Goal: Find contact information: Find contact information

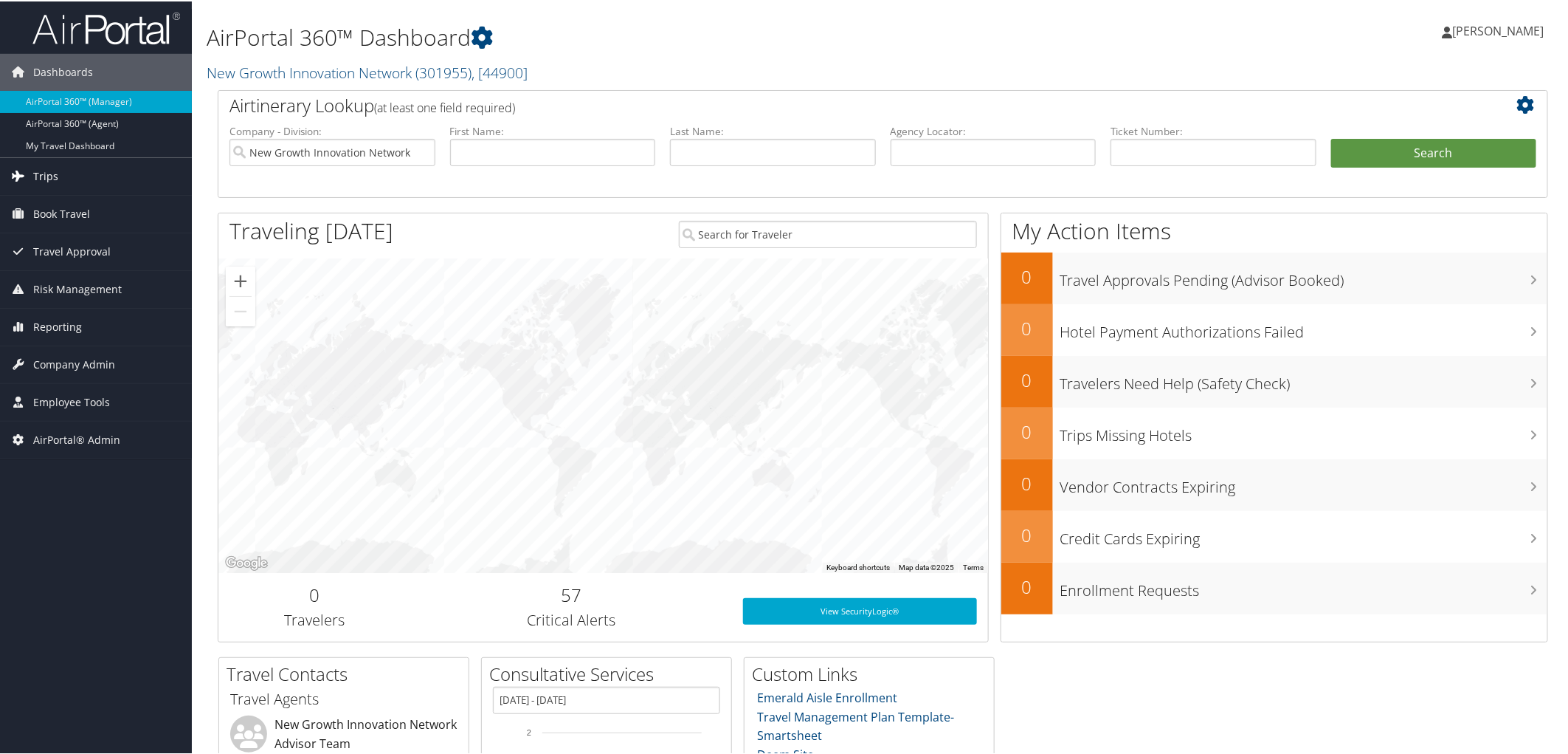
click at [34, 175] on span "Trips" at bounding box center [45, 175] width 25 height 37
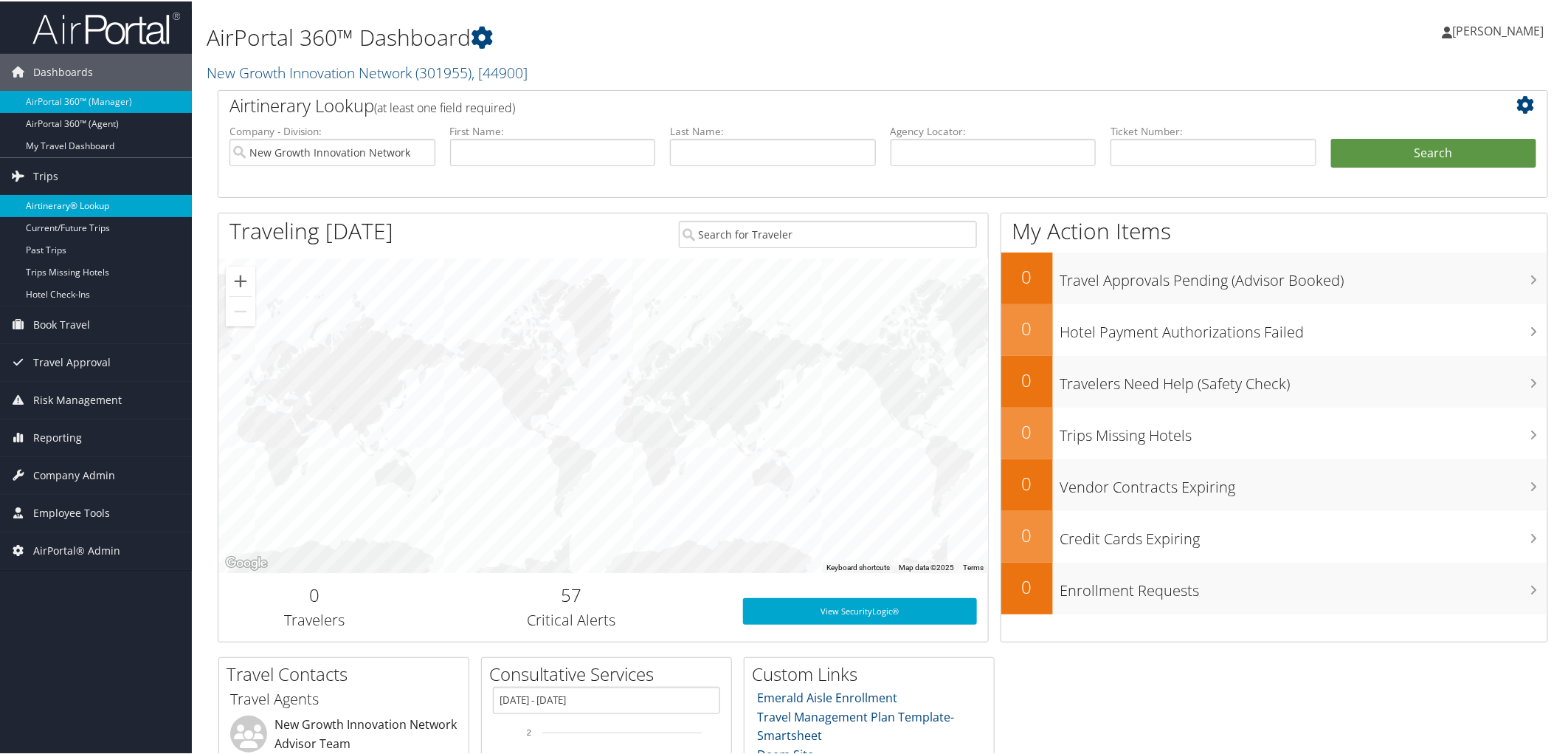
click at [49, 211] on link "Airtinerary® Lookup" at bounding box center [96, 204] width 192 height 22
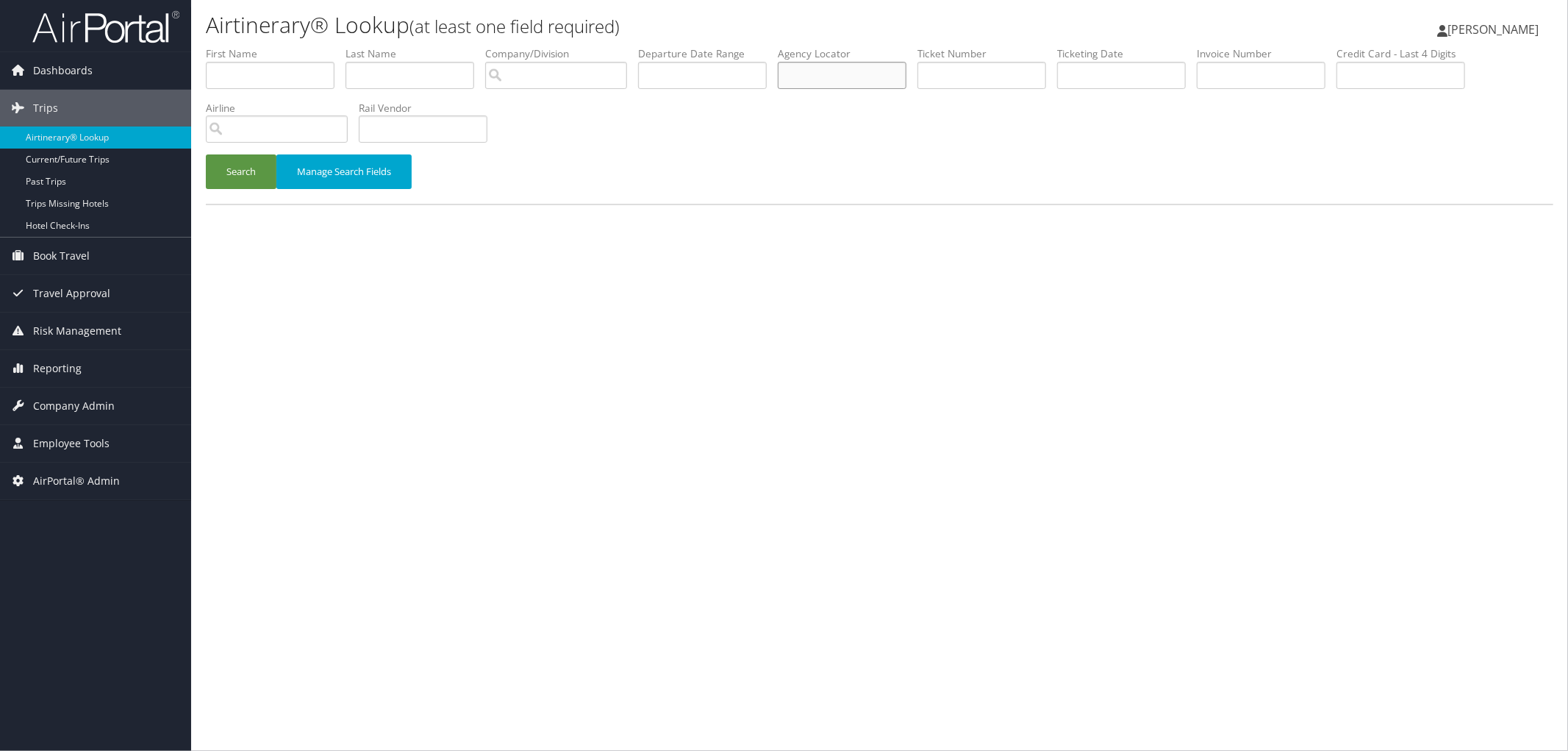
click at [857, 63] on input "text" at bounding box center [842, 75] width 129 height 27
paste input "DB91J1"
type input "DB91J1"
click at [253, 168] on button "Search" at bounding box center [241, 172] width 71 height 34
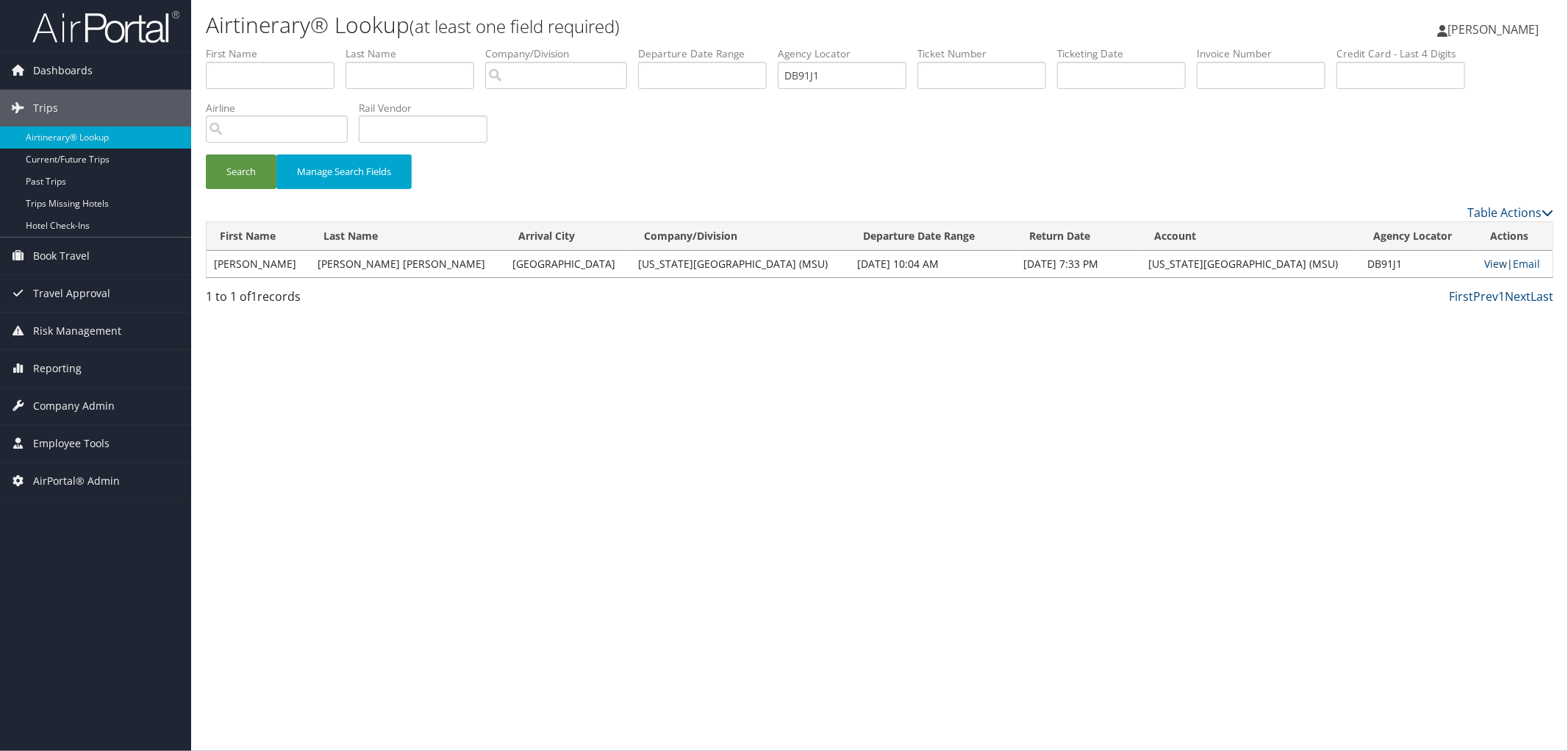
click at [1484, 263] on link "View" at bounding box center [1496, 264] width 23 height 14
click at [660, 170] on div "Search Manage Search Fields" at bounding box center [880, 179] width 1370 height 50
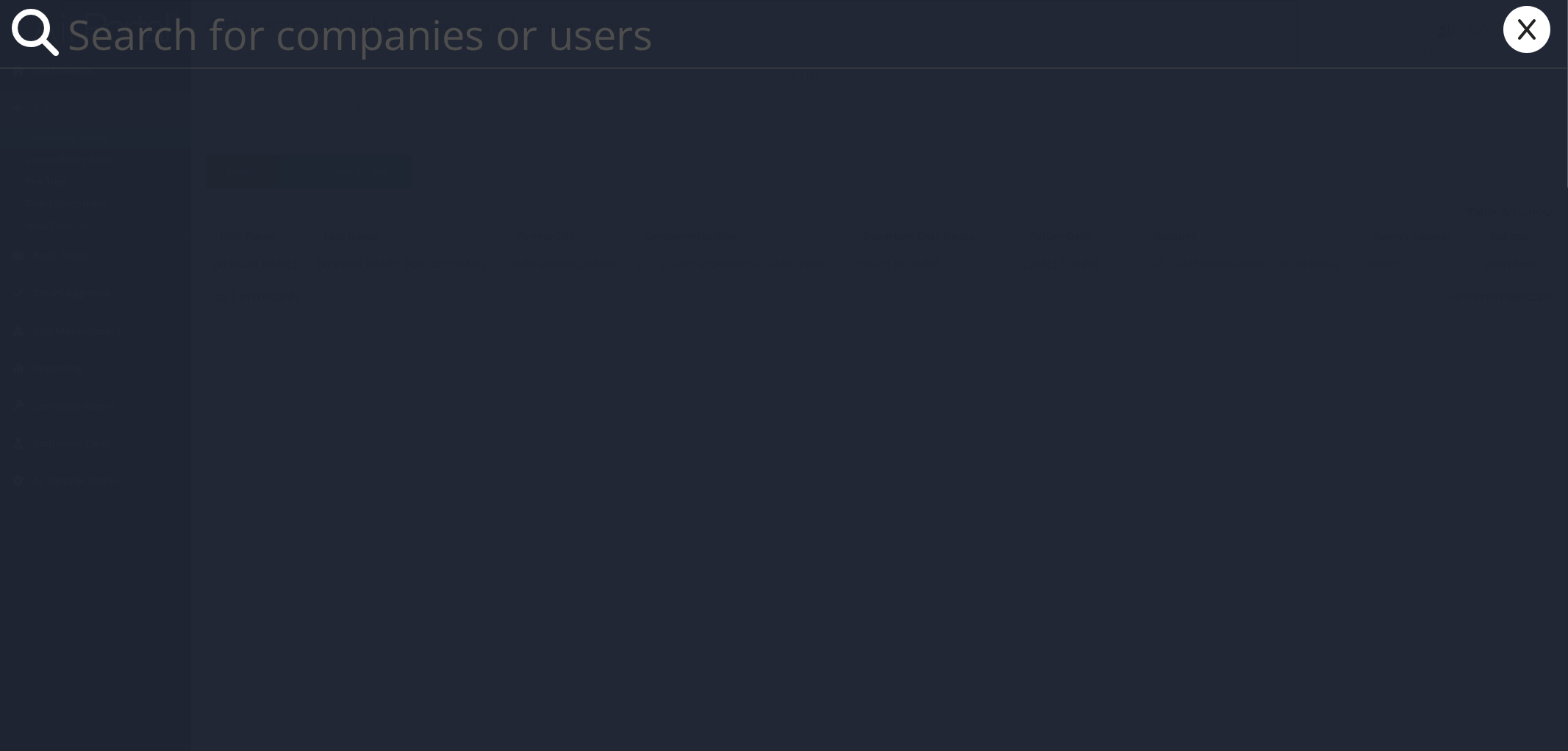
paste input "hledebur@southernresearch.org"
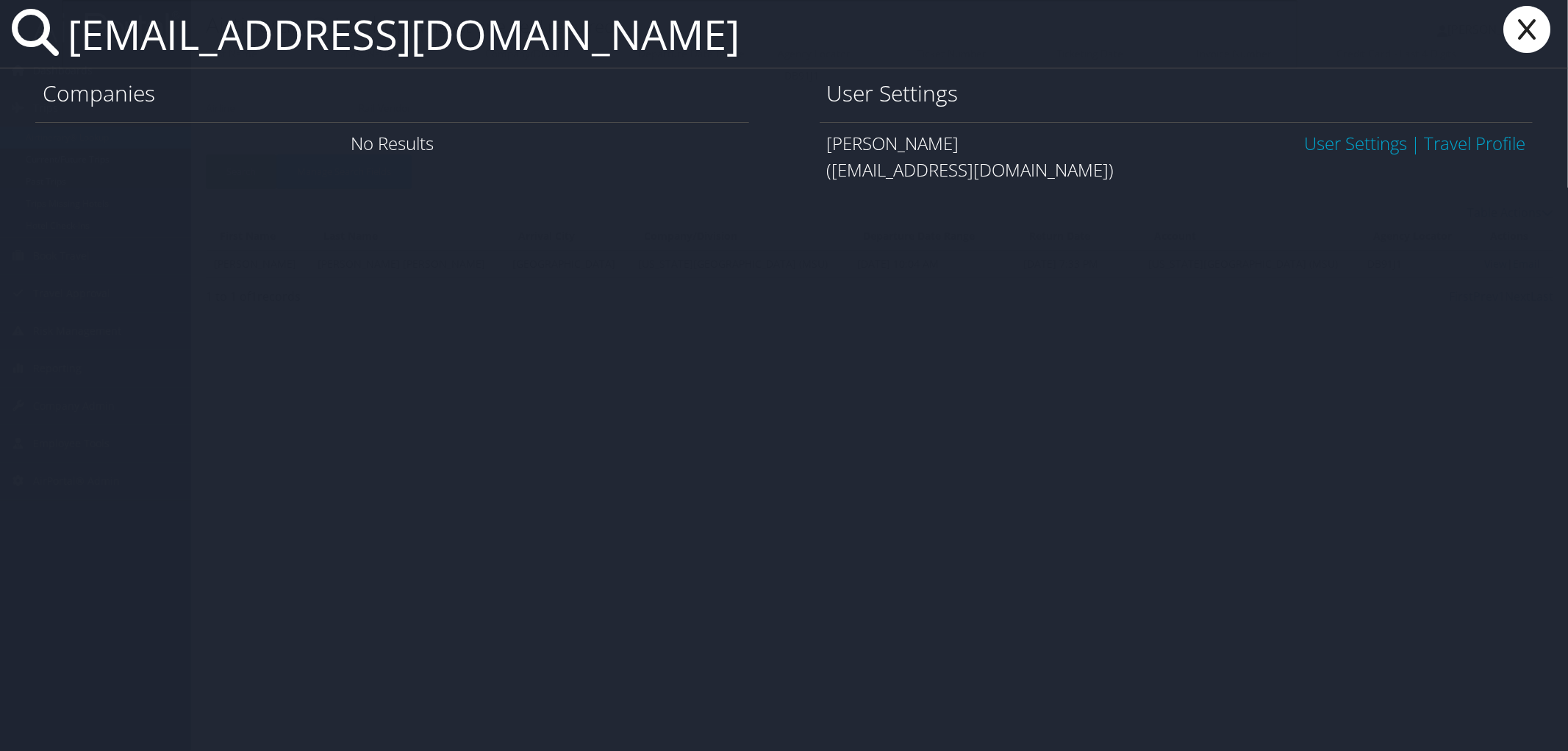
type input "hledebur@southernresearch.org"
click at [1350, 147] on link "User Settings" at bounding box center [1355, 143] width 103 height 24
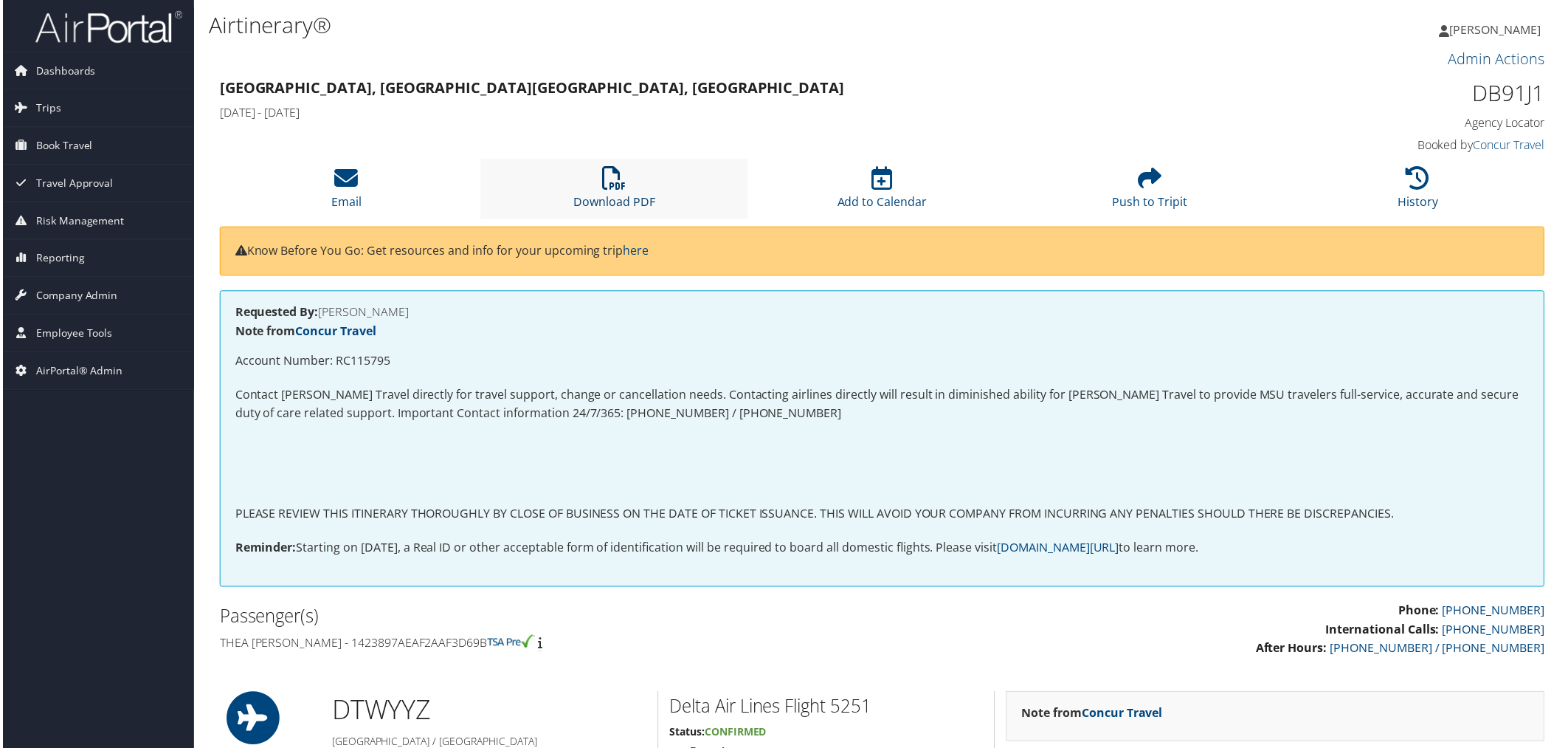
click at [606, 182] on icon at bounding box center [614, 178] width 24 height 24
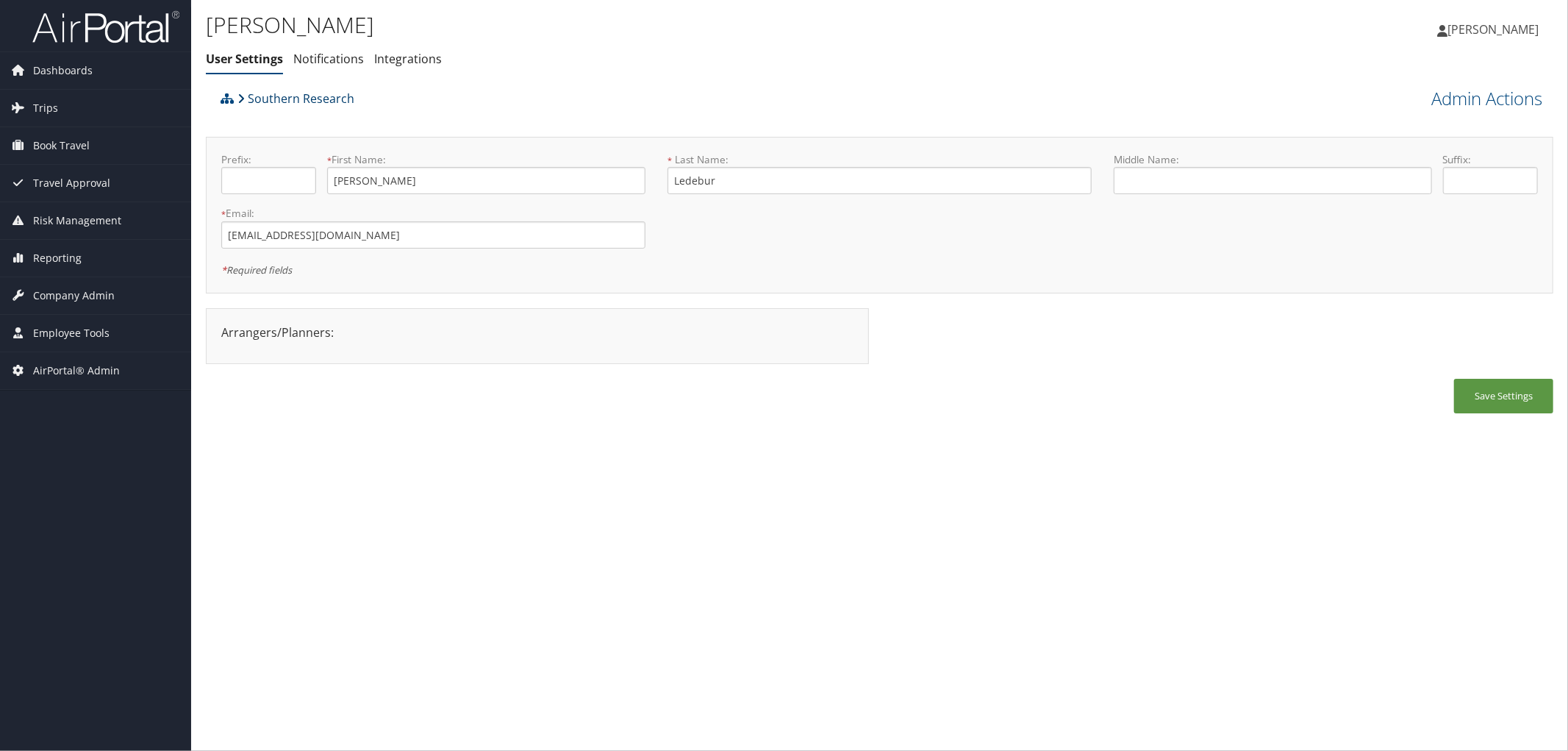
click at [279, 95] on link "Southern Research" at bounding box center [295, 98] width 117 height 30
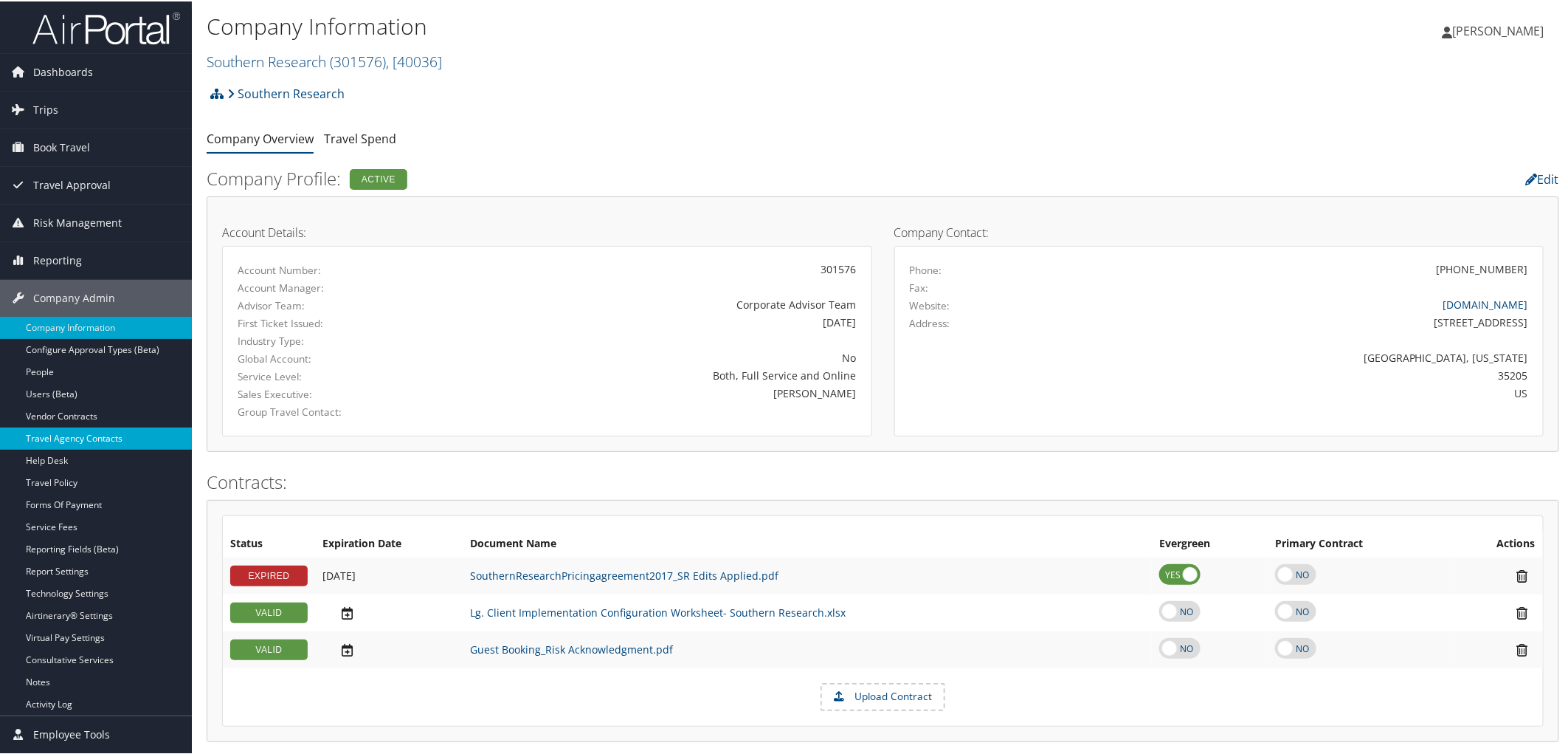
click at [106, 430] on link "Travel Agency Contacts" at bounding box center [96, 436] width 192 height 22
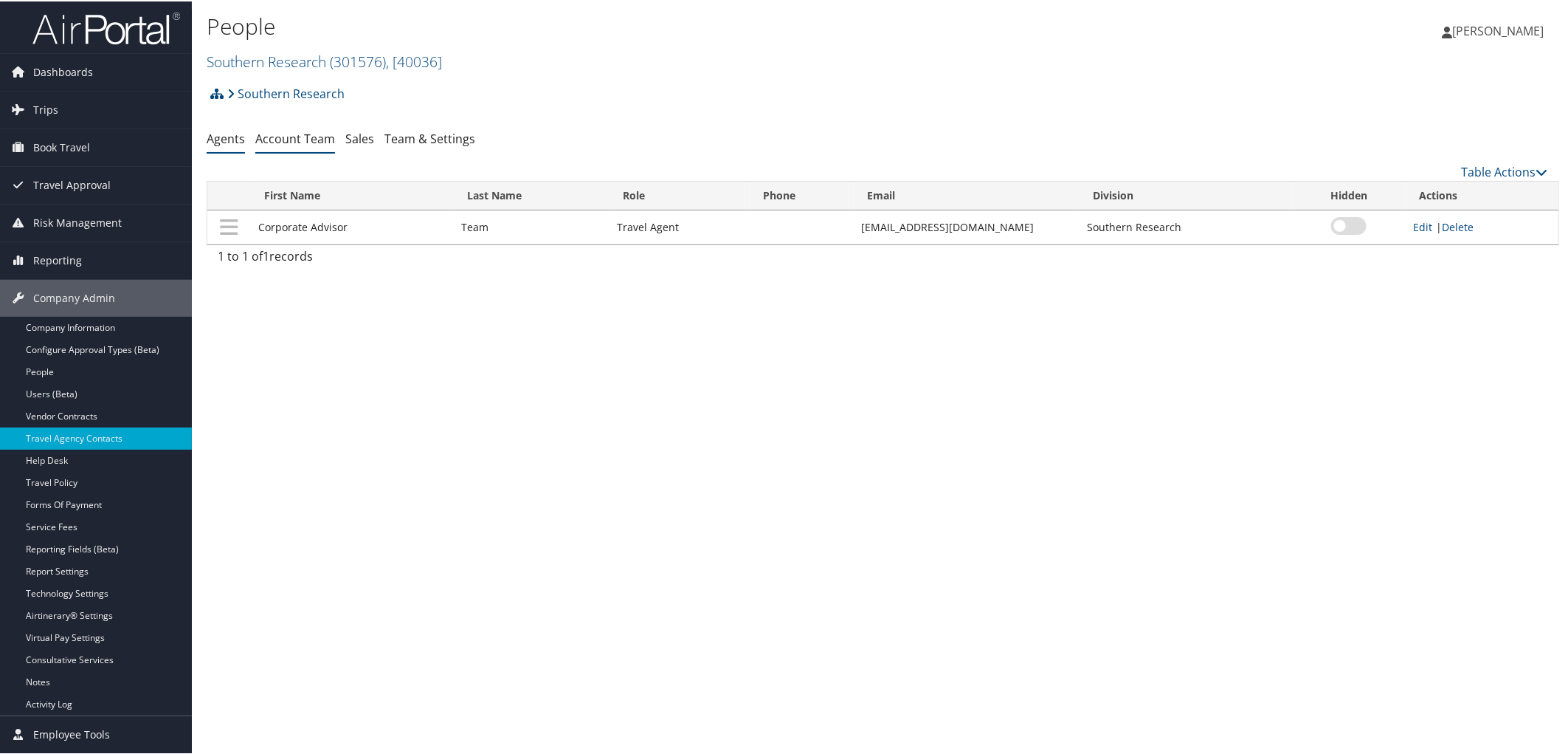
click at [292, 138] on link "Account Team" at bounding box center [295, 137] width 80 height 16
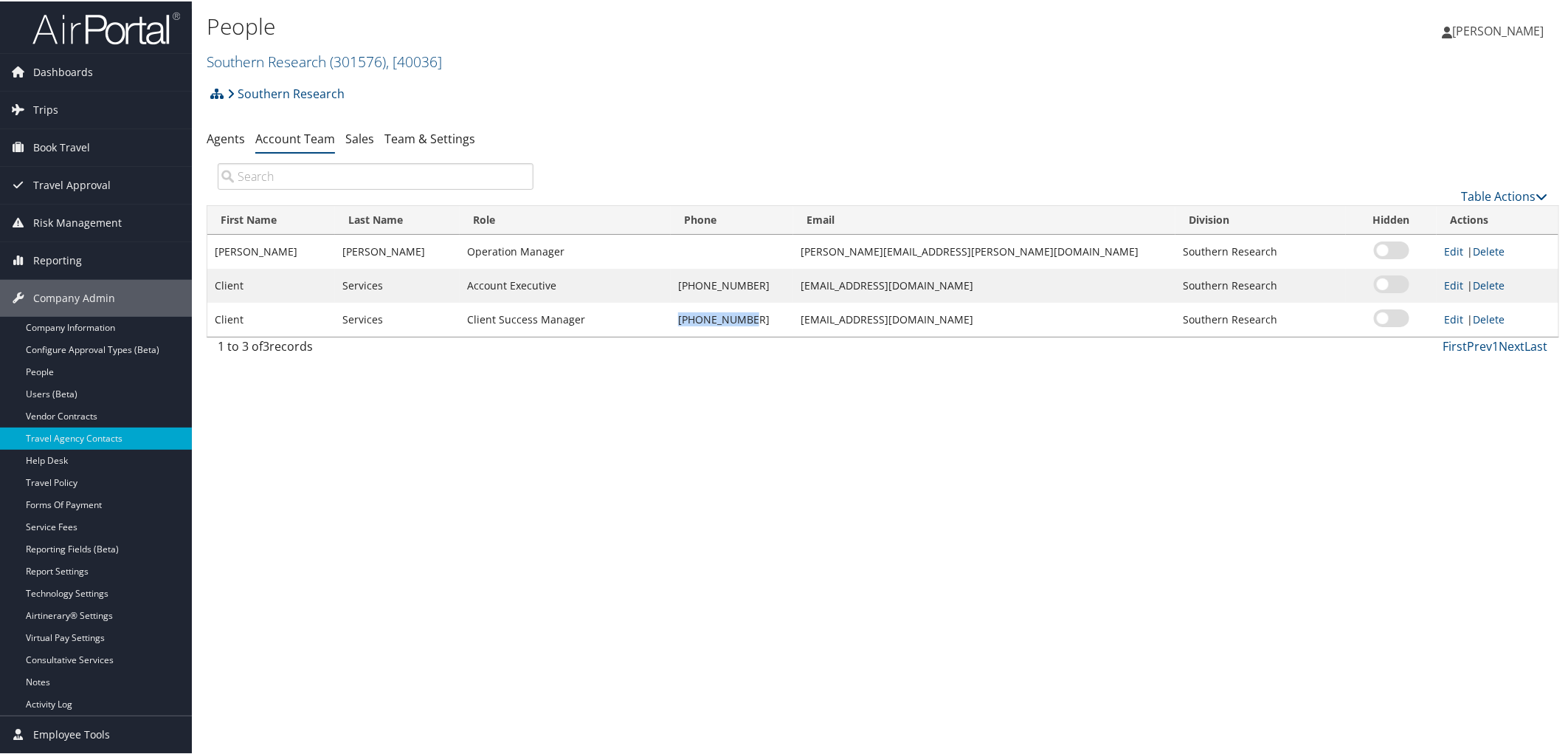
drag, startPoint x: 791, startPoint y: 320, endPoint x: 719, endPoint y: 326, distance: 72.2
click at [719, 326] on td "[PHONE_NUMBER]" at bounding box center [732, 318] width 122 height 34
copy td "[PHONE_NUMBER]"
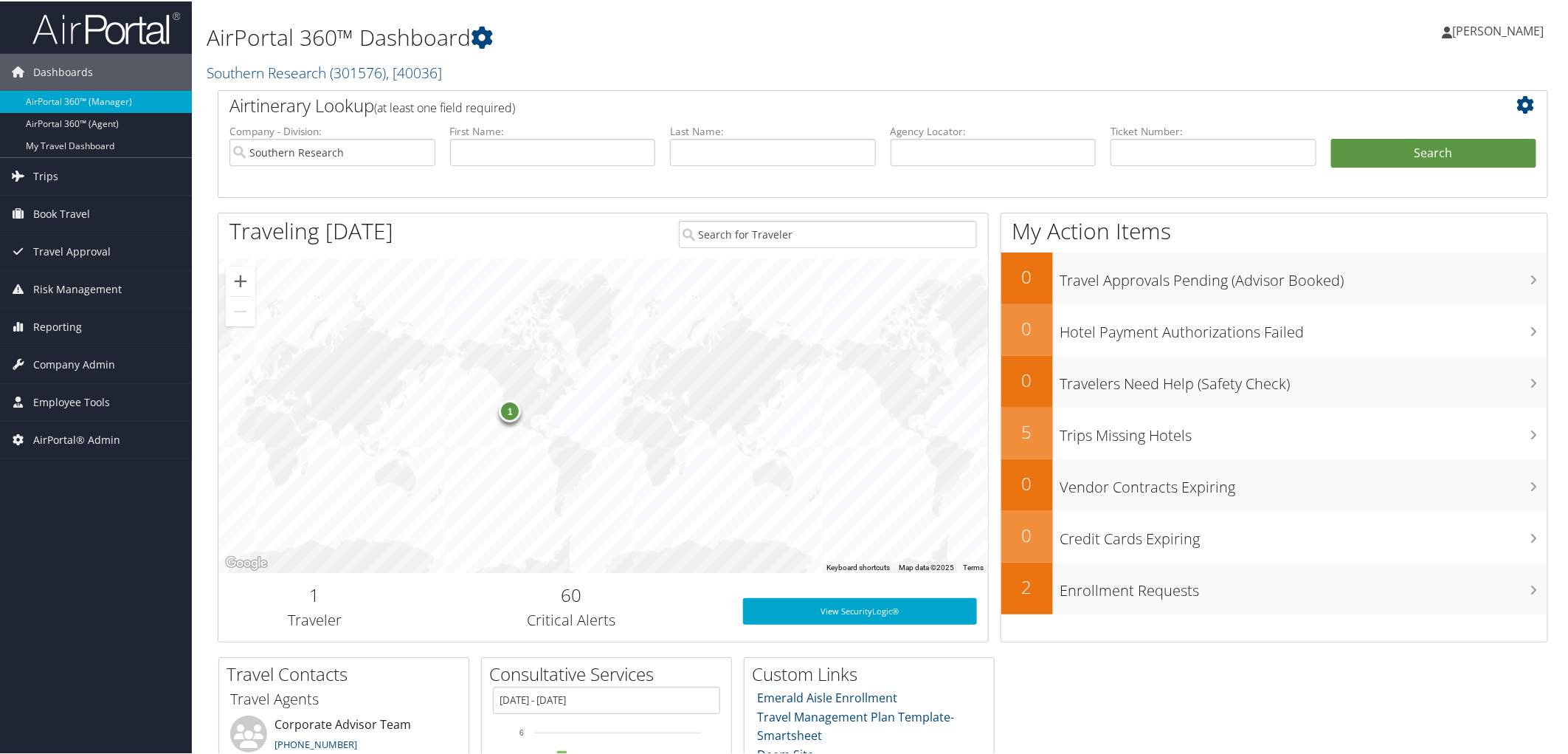
click at [534, 67] on h2 "Southern Research ( 301576 ) , [ 40036 ]" at bounding box center [657, 70] width 901 height 25
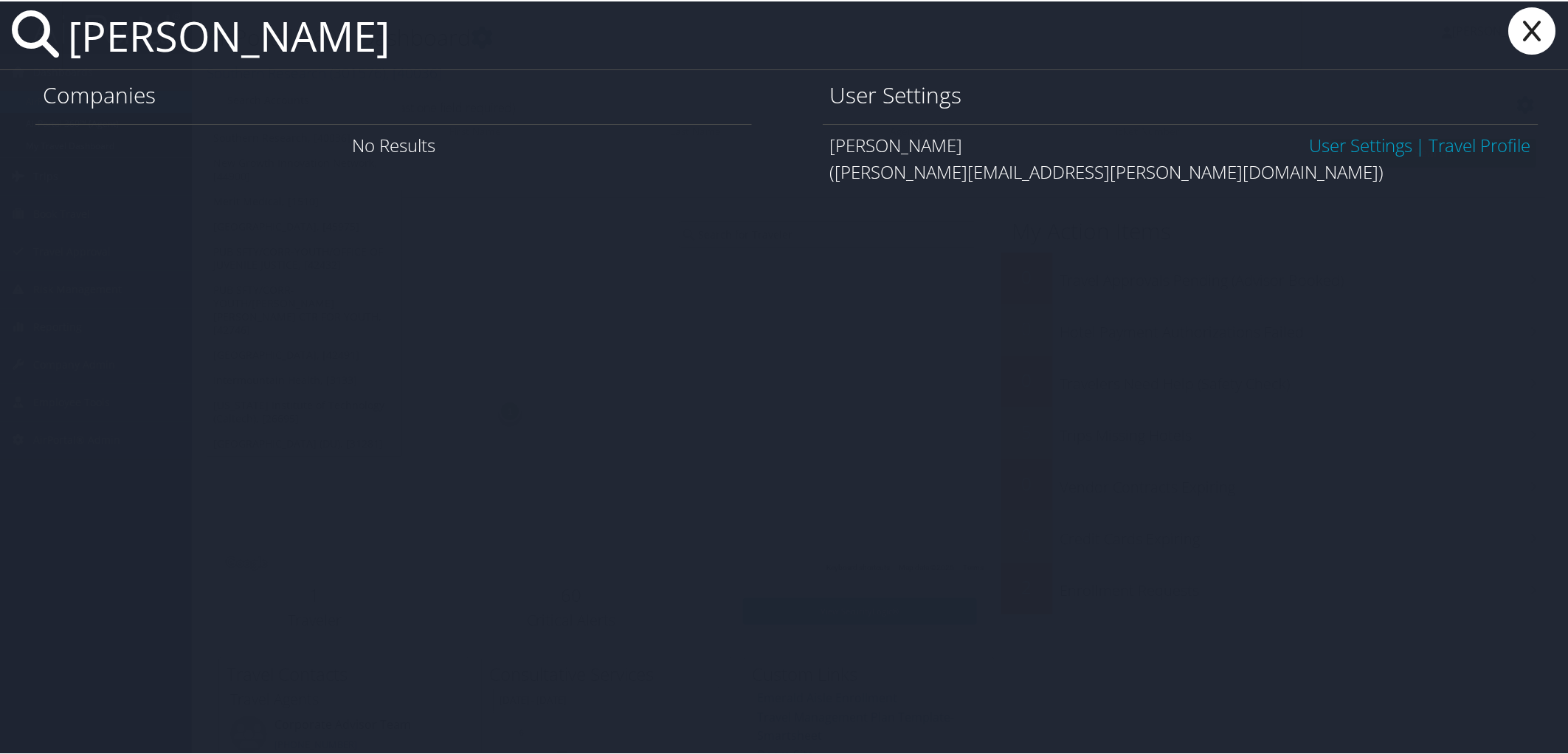
type input "seth lawhon"
click at [1312, 142] on link "User Settings" at bounding box center [1361, 144] width 103 height 24
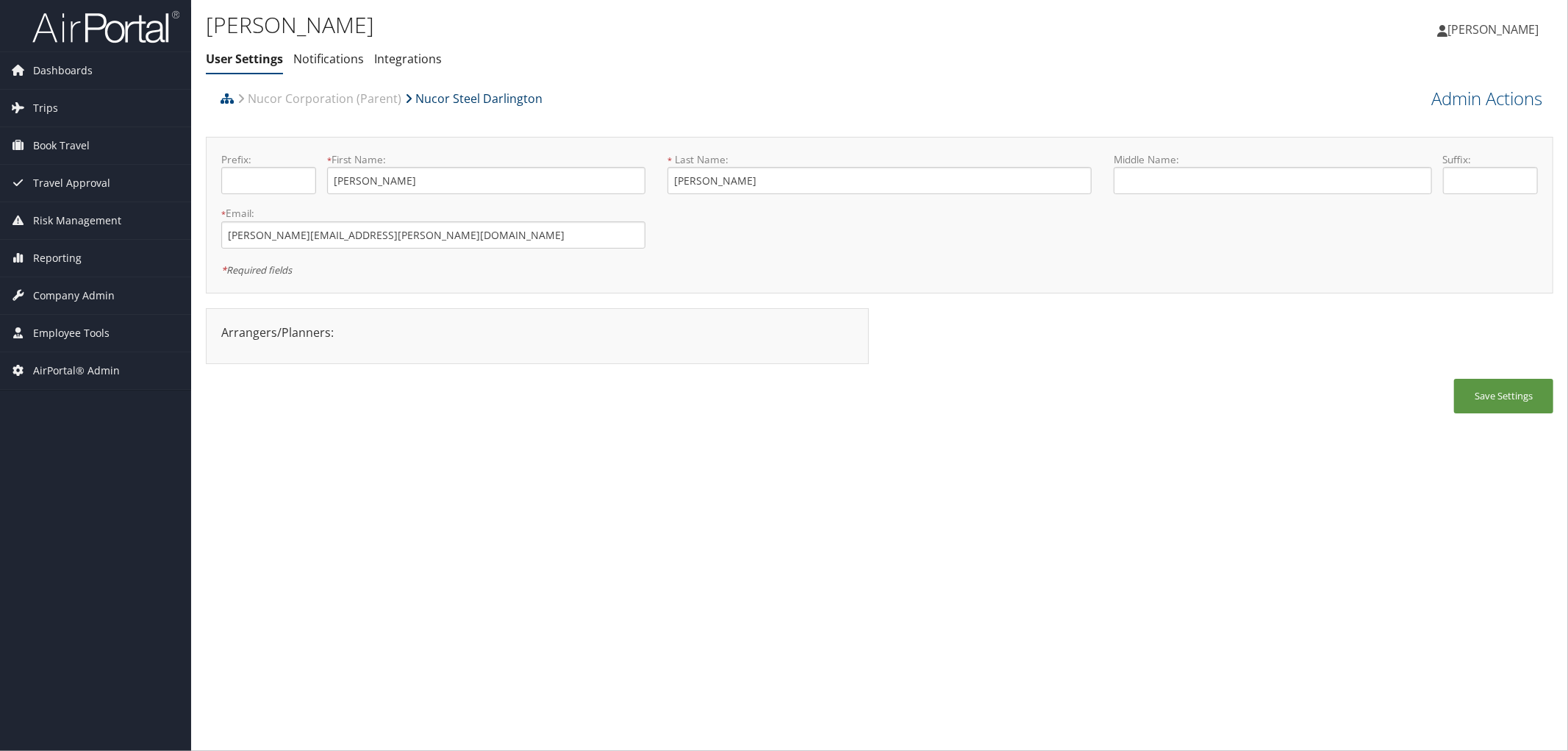
click at [460, 93] on link "Nucor Steel Darlington" at bounding box center [473, 98] width 137 height 30
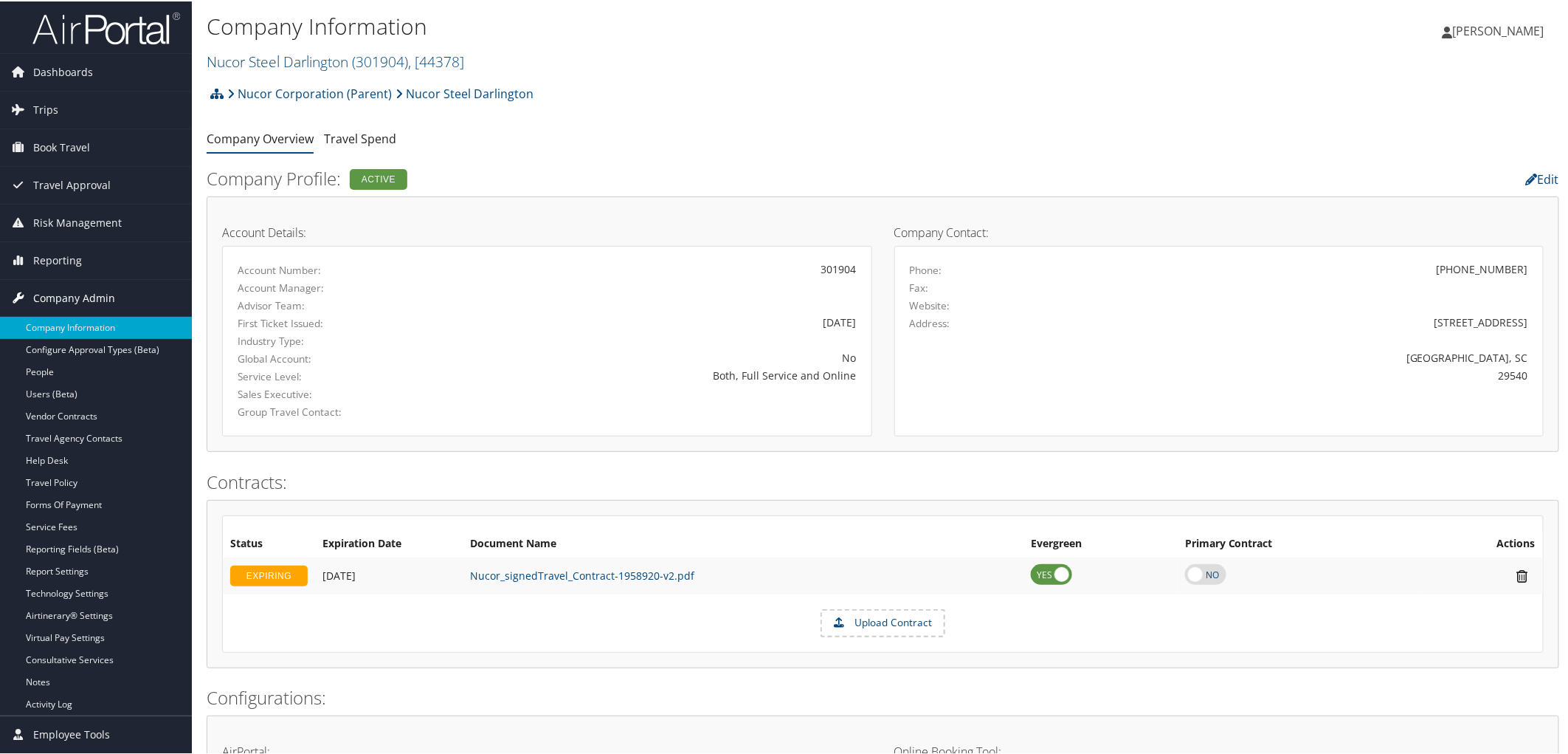
click at [75, 299] on span "Company Admin" at bounding box center [73, 297] width 82 height 37
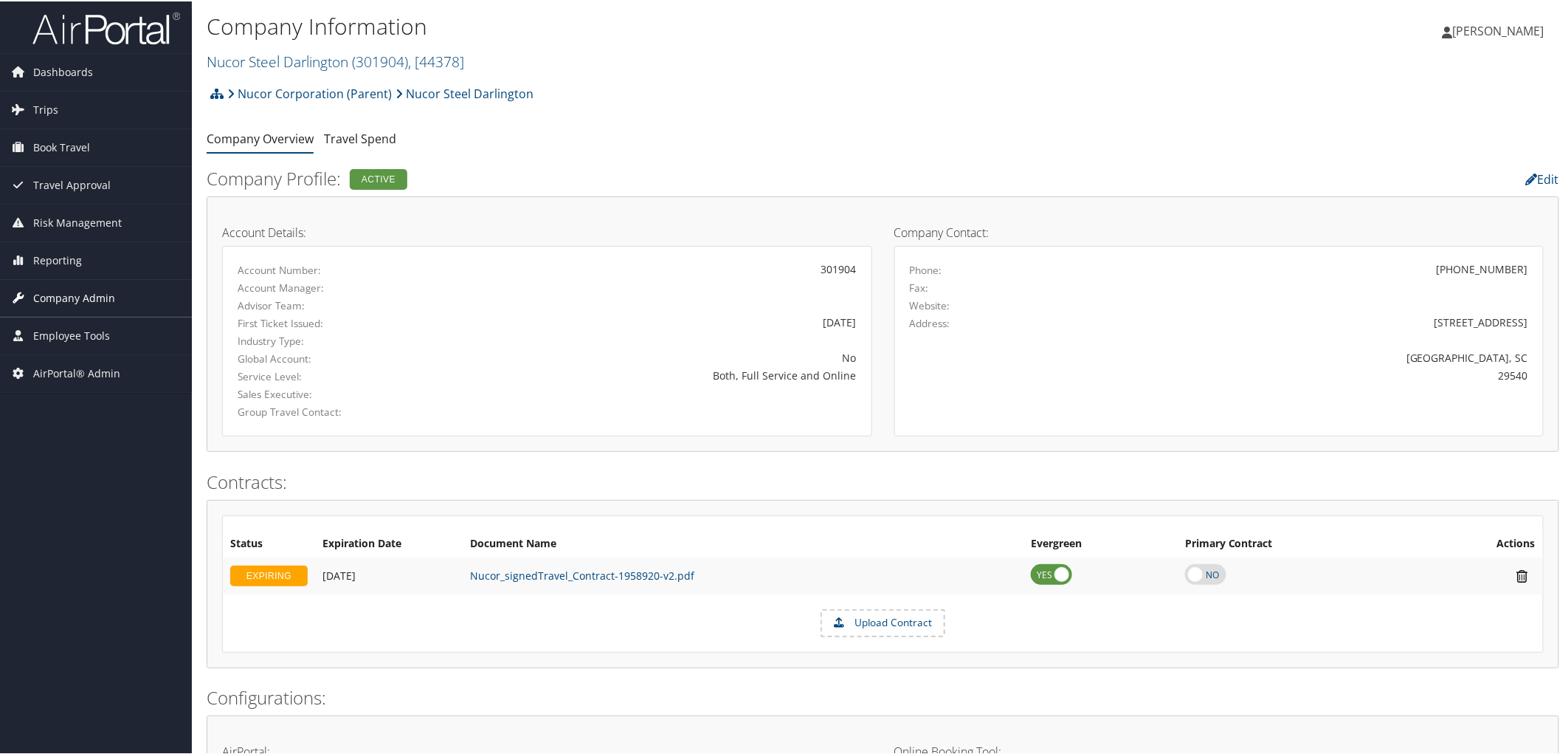
click at [83, 297] on span "Company Admin" at bounding box center [73, 297] width 82 height 37
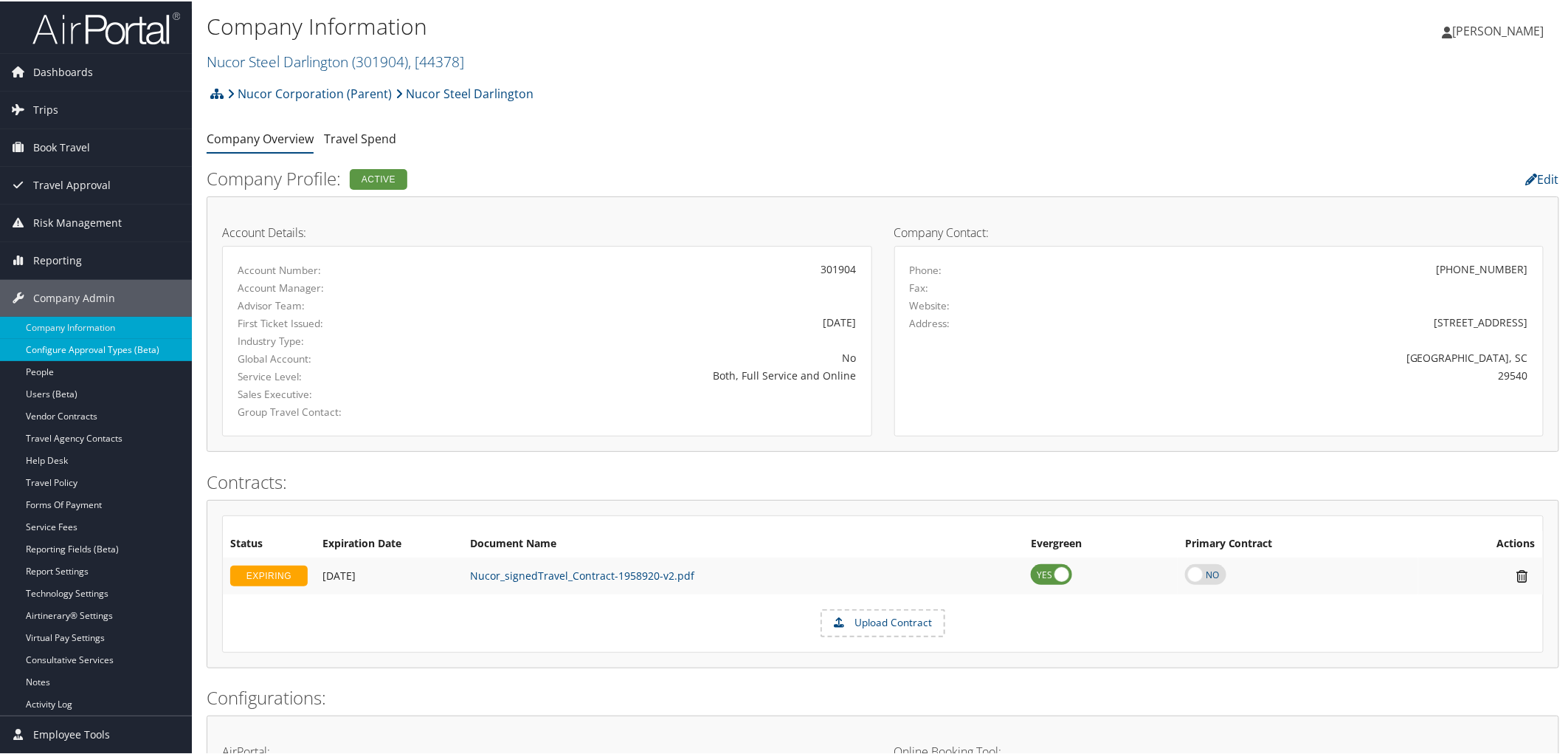
click at [73, 341] on link "Configure Approval Types (Beta)" at bounding box center [96, 348] width 192 height 22
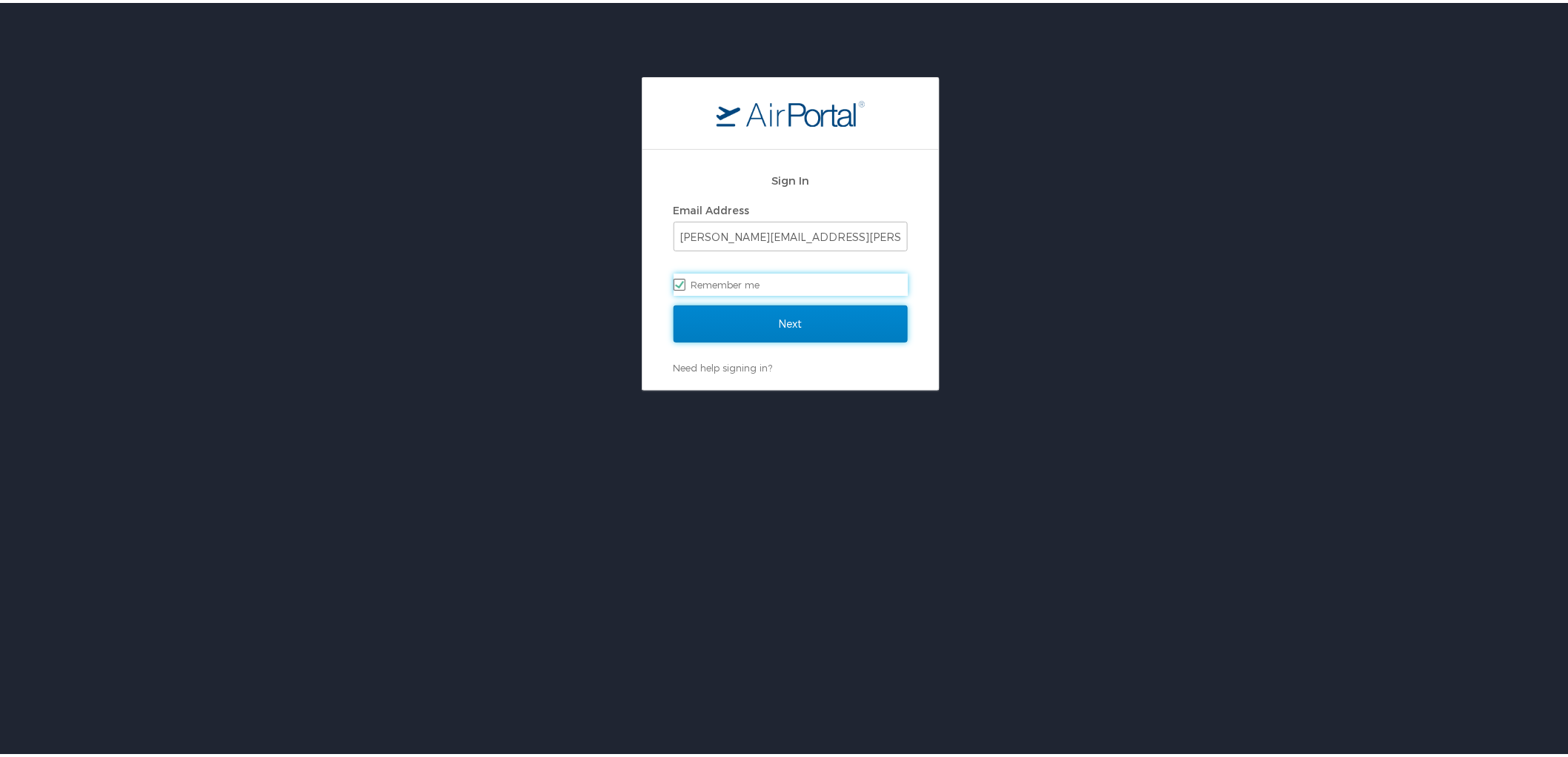
click at [771, 320] on input "Next" at bounding box center [791, 320] width 234 height 37
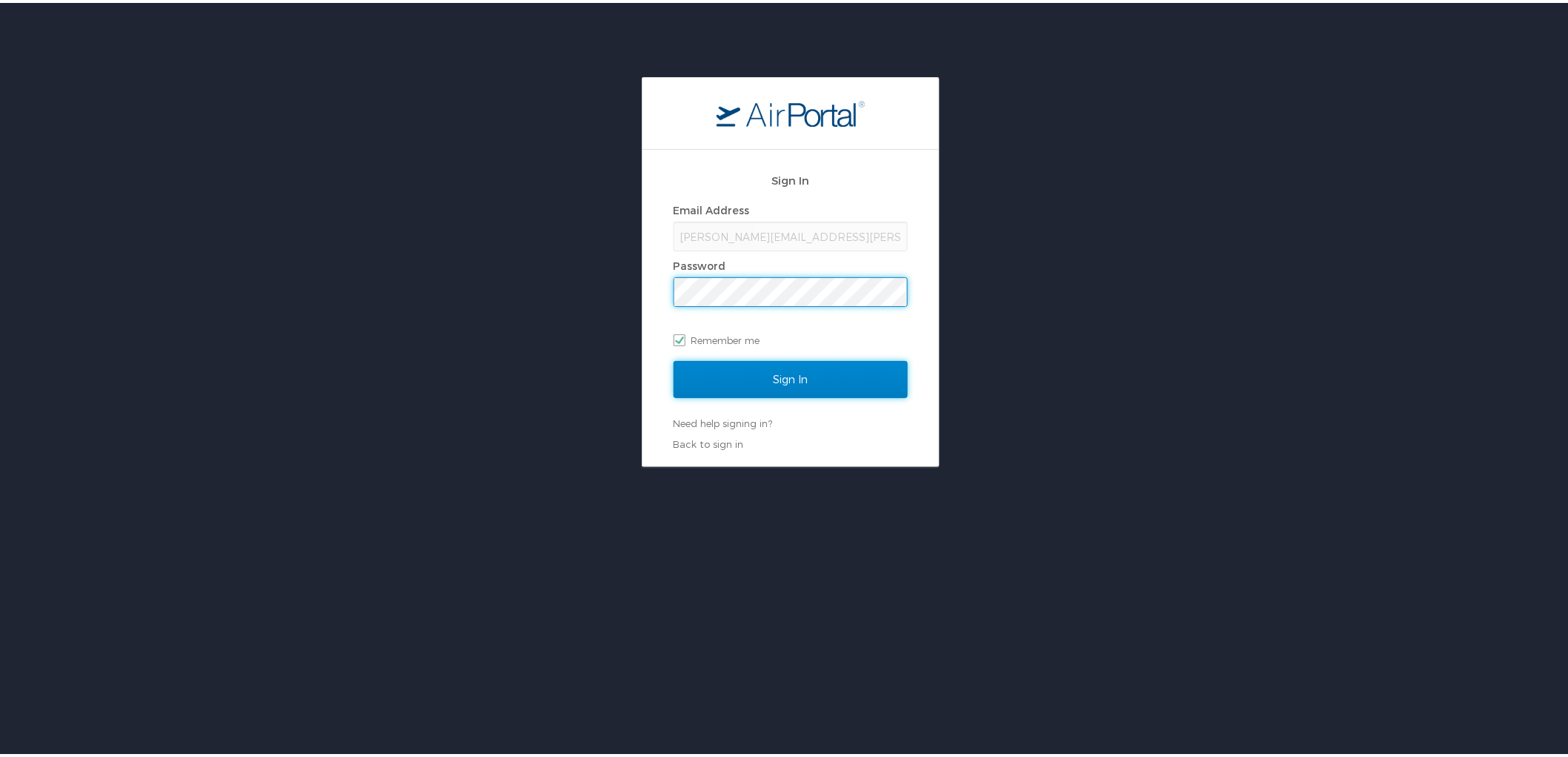
click at [761, 371] on input "Sign In" at bounding box center [791, 377] width 234 height 37
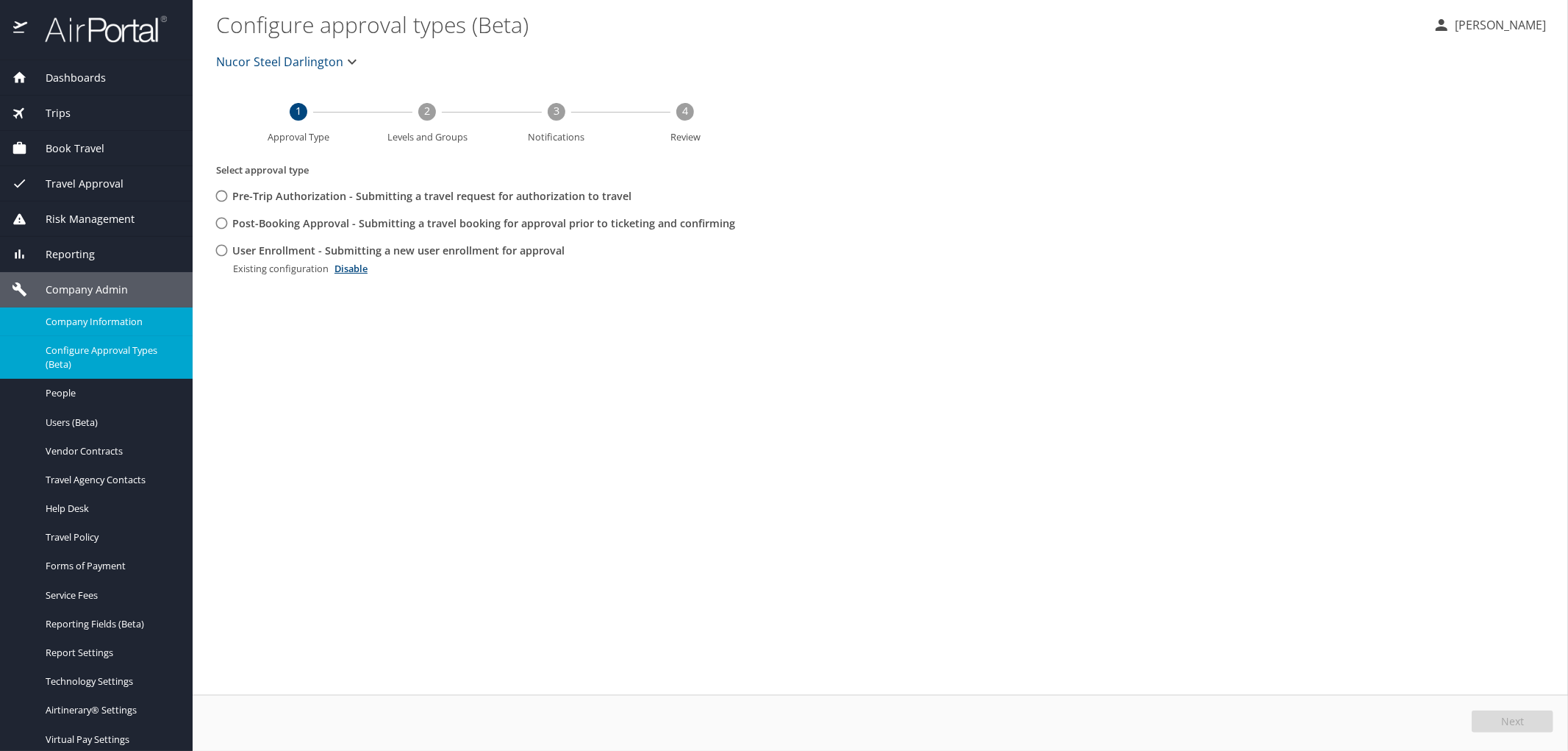
click at [107, 319] on span "Company Information" at bounding box center [111, 322] width 130 height 14
